Goal: Book appointment/travel/reservation

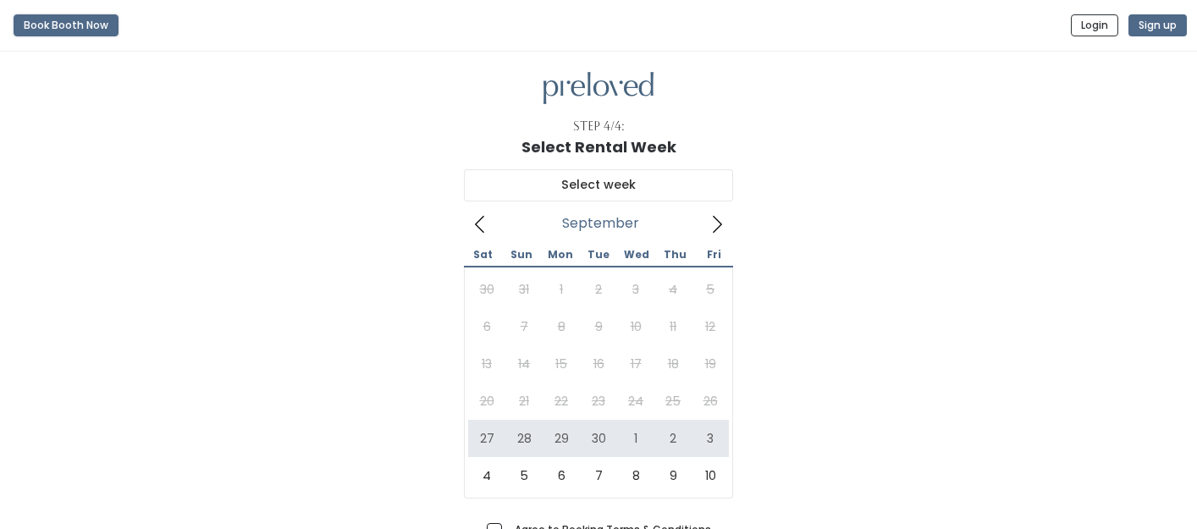
click at [88, 28] on button "Book Booth Now" at bounding box center [66, 25] width 105 height 22
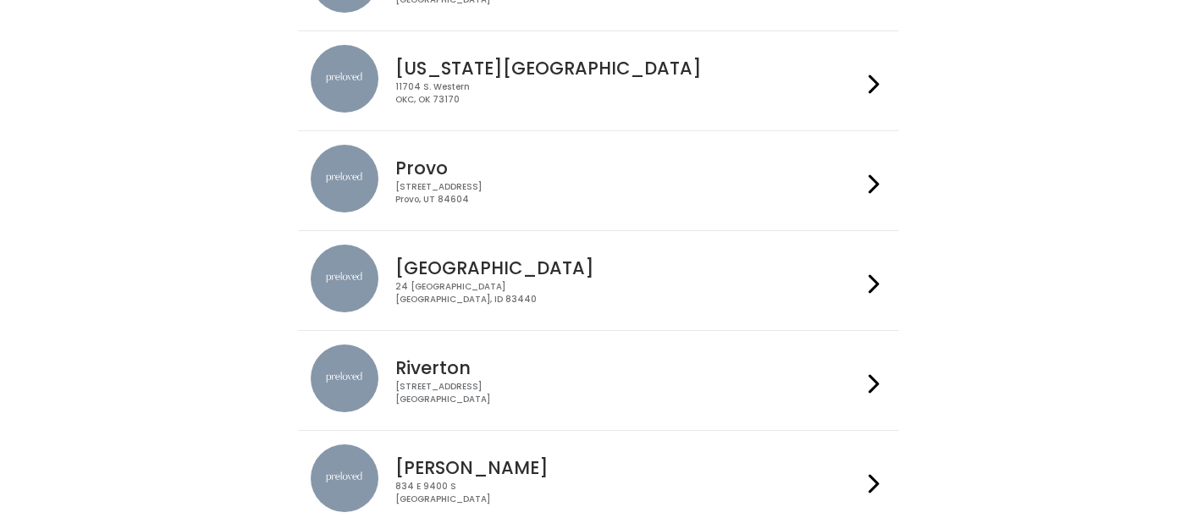
scroll to position [526, 0]
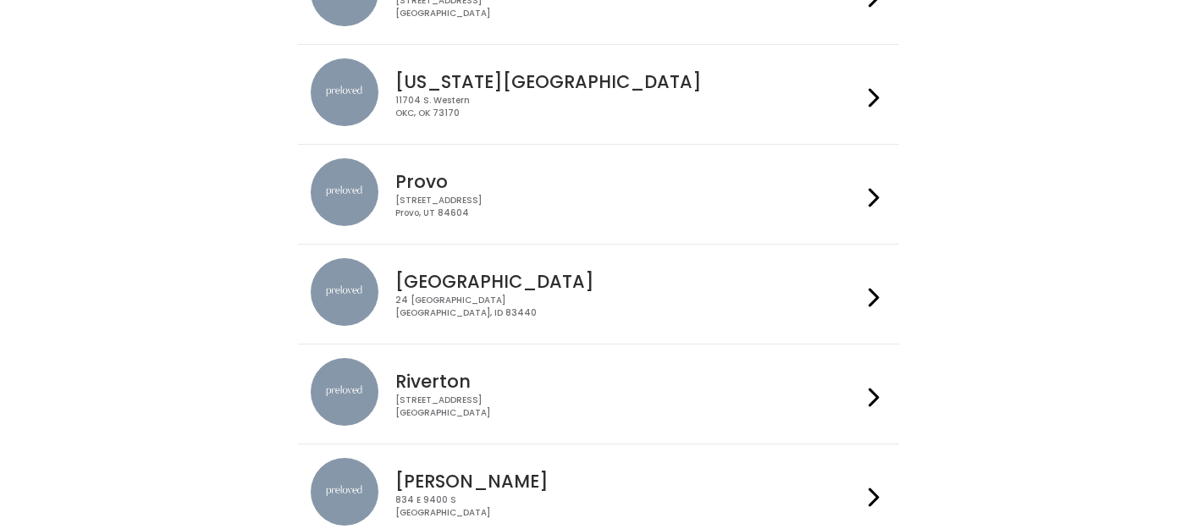
click at [635, 211] on div "230 W Cougar Blvd Provo, UT 84604" at bounding box center [627, 207] width 465 height 25
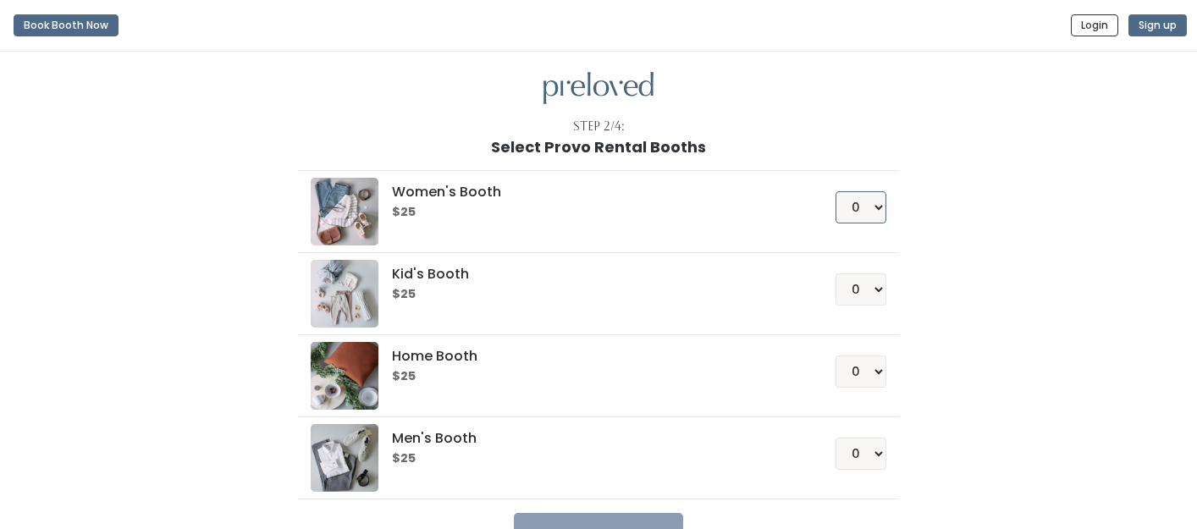
click at [878, 205] on select "0 1 2 3 4" at bounding box center [860, 207] width 51 height 32
select select "1"
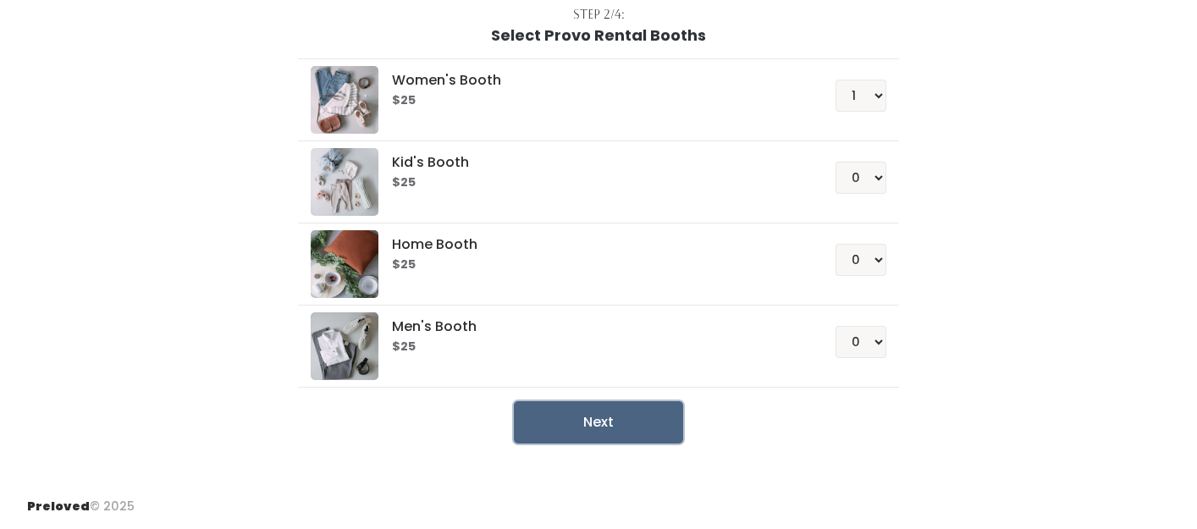
click at [608, 425] on button "Next" at bounding box center [598, 422] width 169 height 42
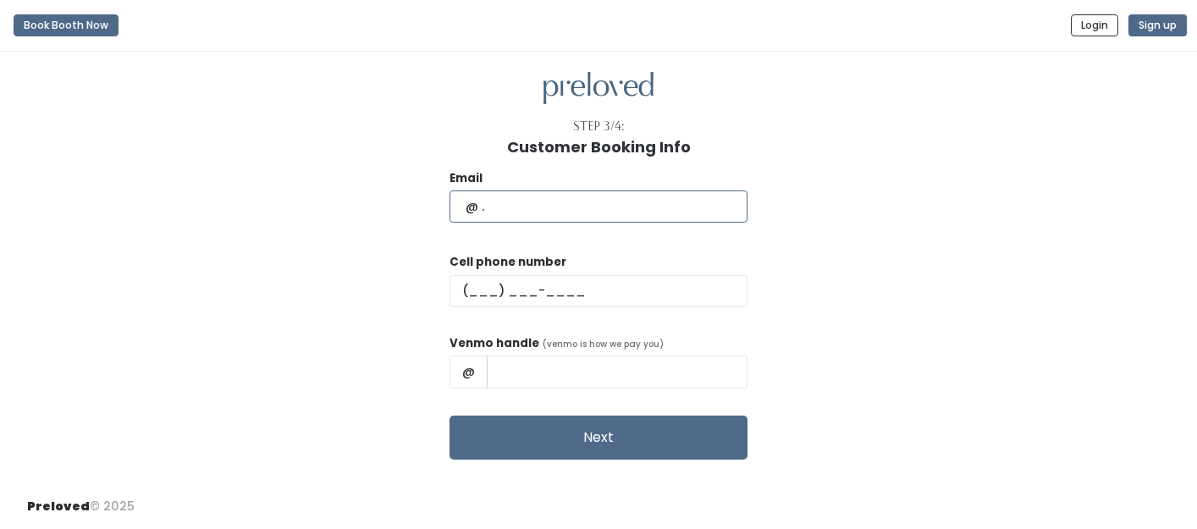
click at [580, 212] on input "text" at bounding box center [598, 206] width 298 height 32
type input "sissyg72@yahoo.com"
click at [569, 278] on input "text" at bounding box center [598, 291] width 298 height 32
type input "(512) 905-1124"
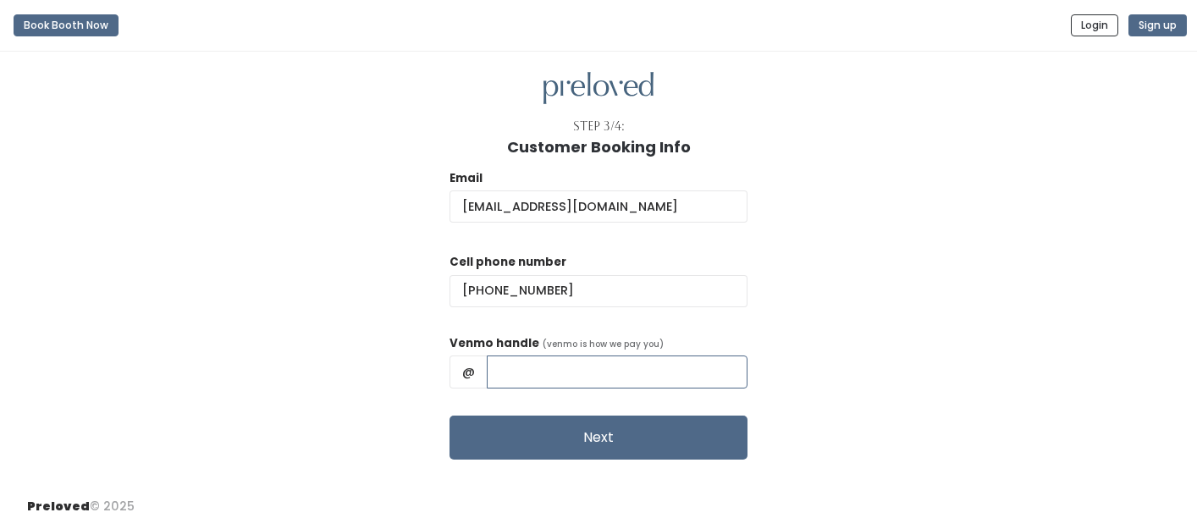
click at [593, 359] on input "text" at bounding box center [617, 371] width 261 height 32
type input "Emerson-P"
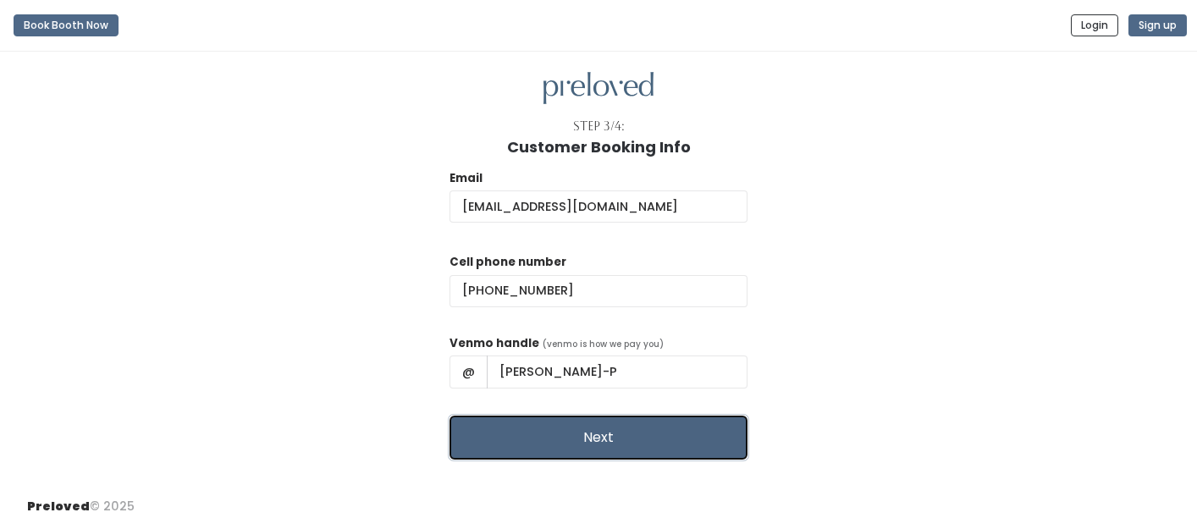
click at [599, 426] on button "Next" at bounding box center [598, 438] width 298 height 44
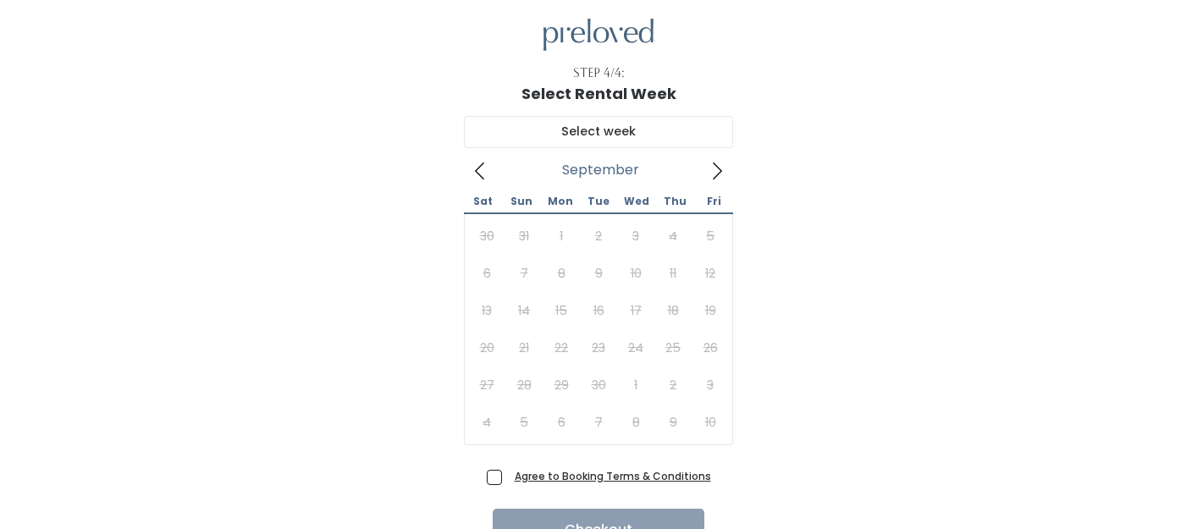
scroll to position [66, 0]
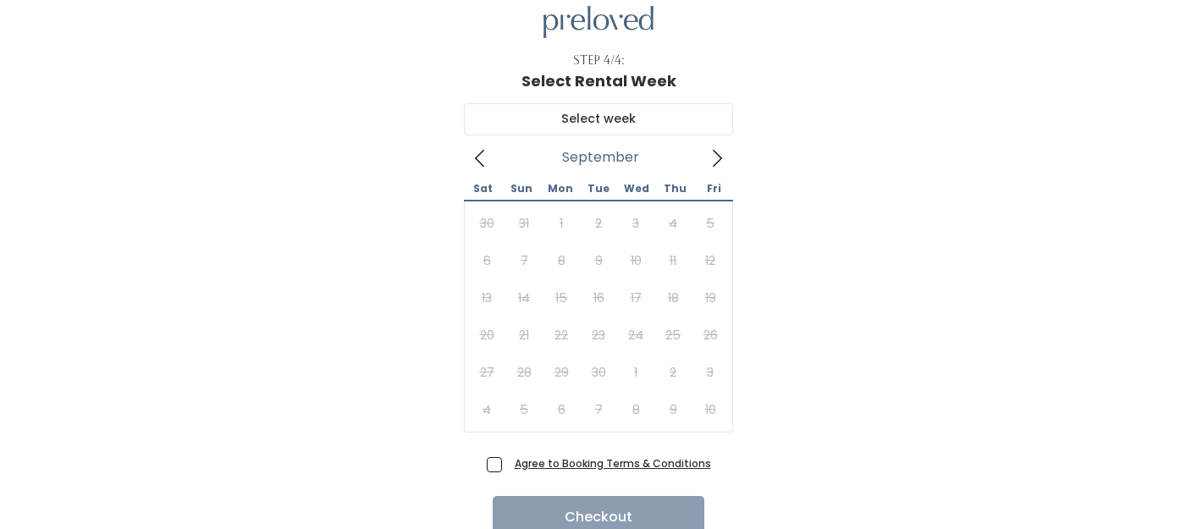
click at [719, 164] on icon at bounding box center [716, 158] width 19 height 19
